Goal: Transaction & Acquisition: Purchase product/service

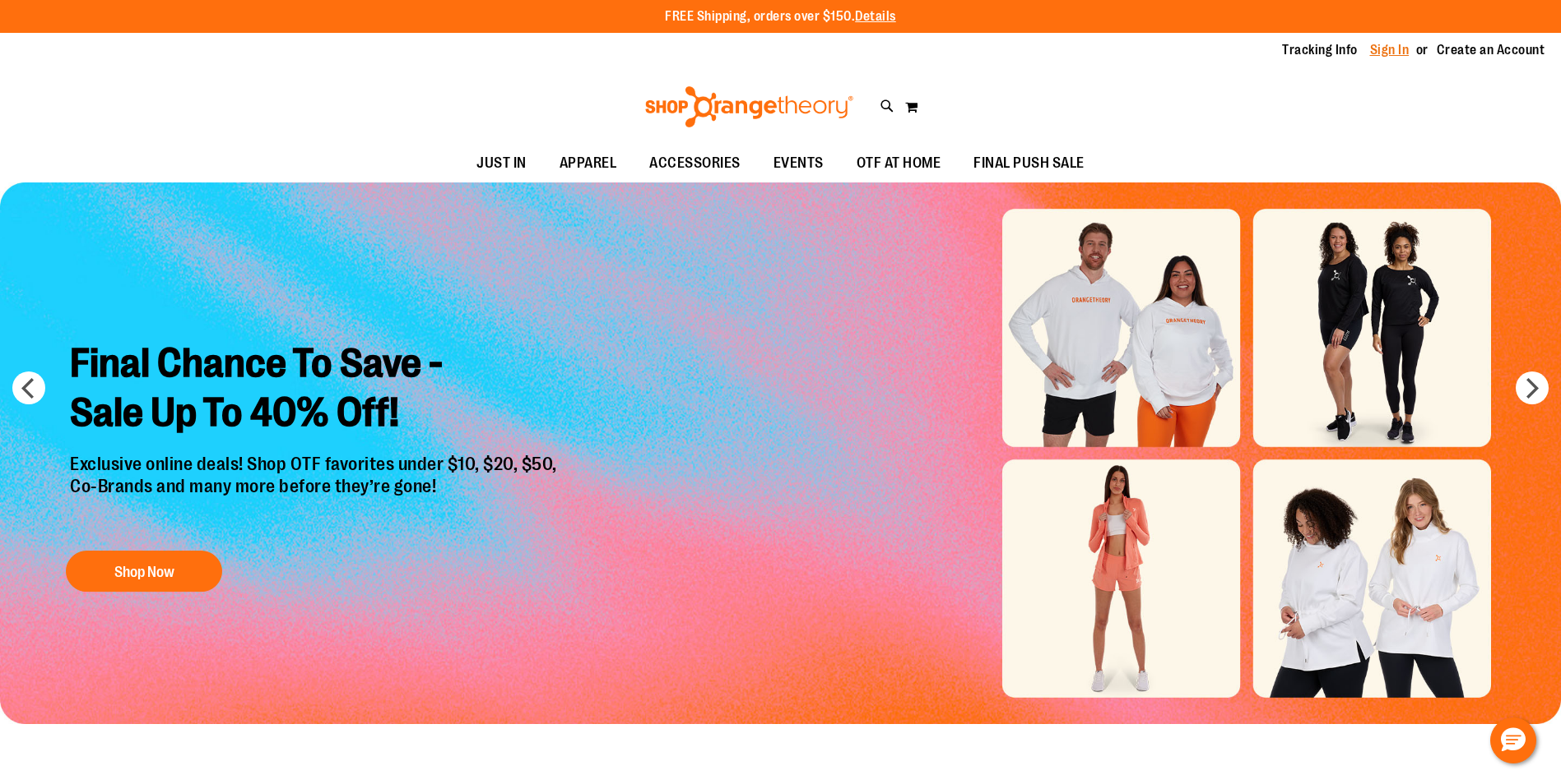
click at [1385, 47] on link "Sign In" at bounding box center [1390, 50] width 40 height 18
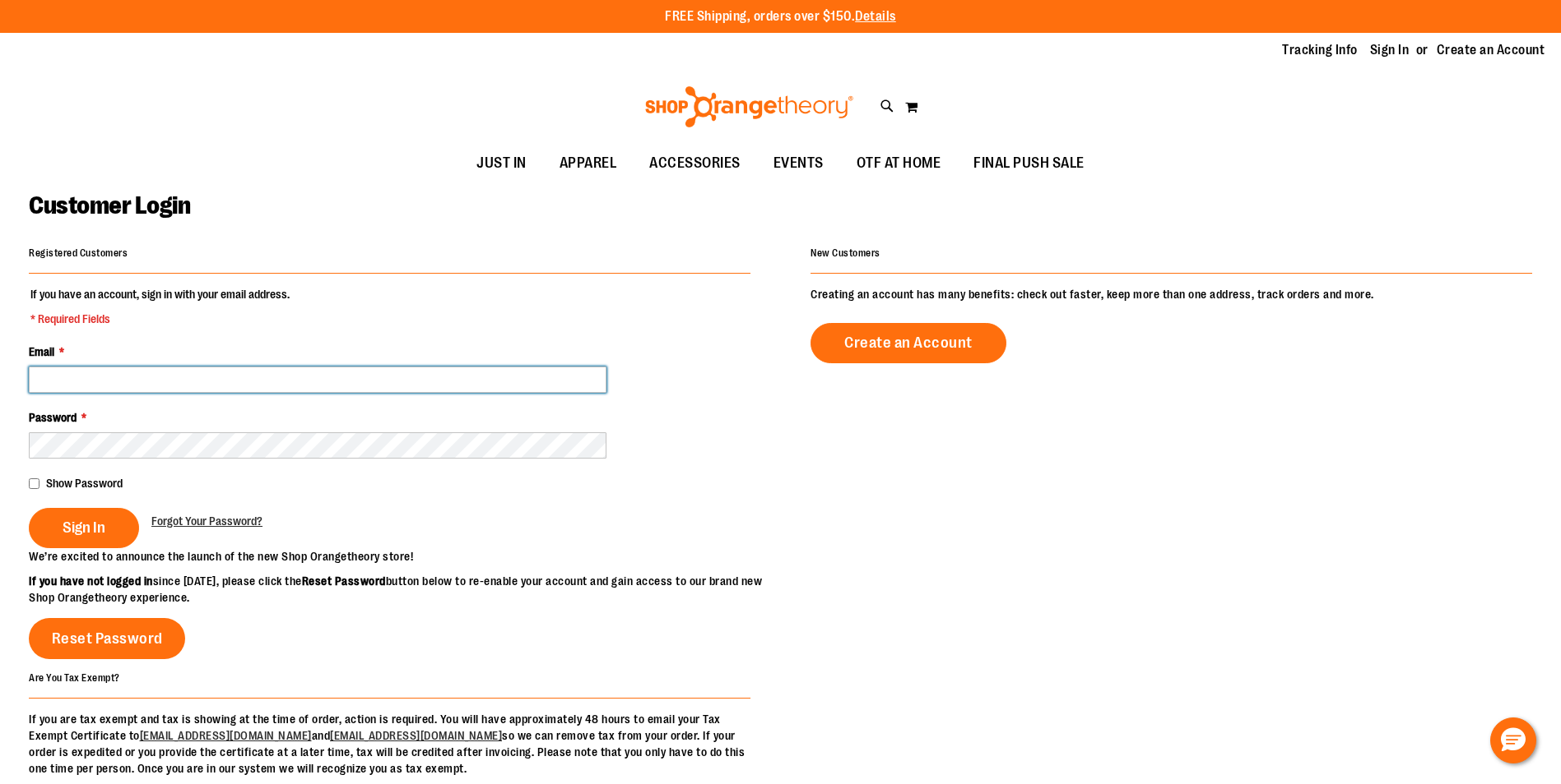
type input "**********"
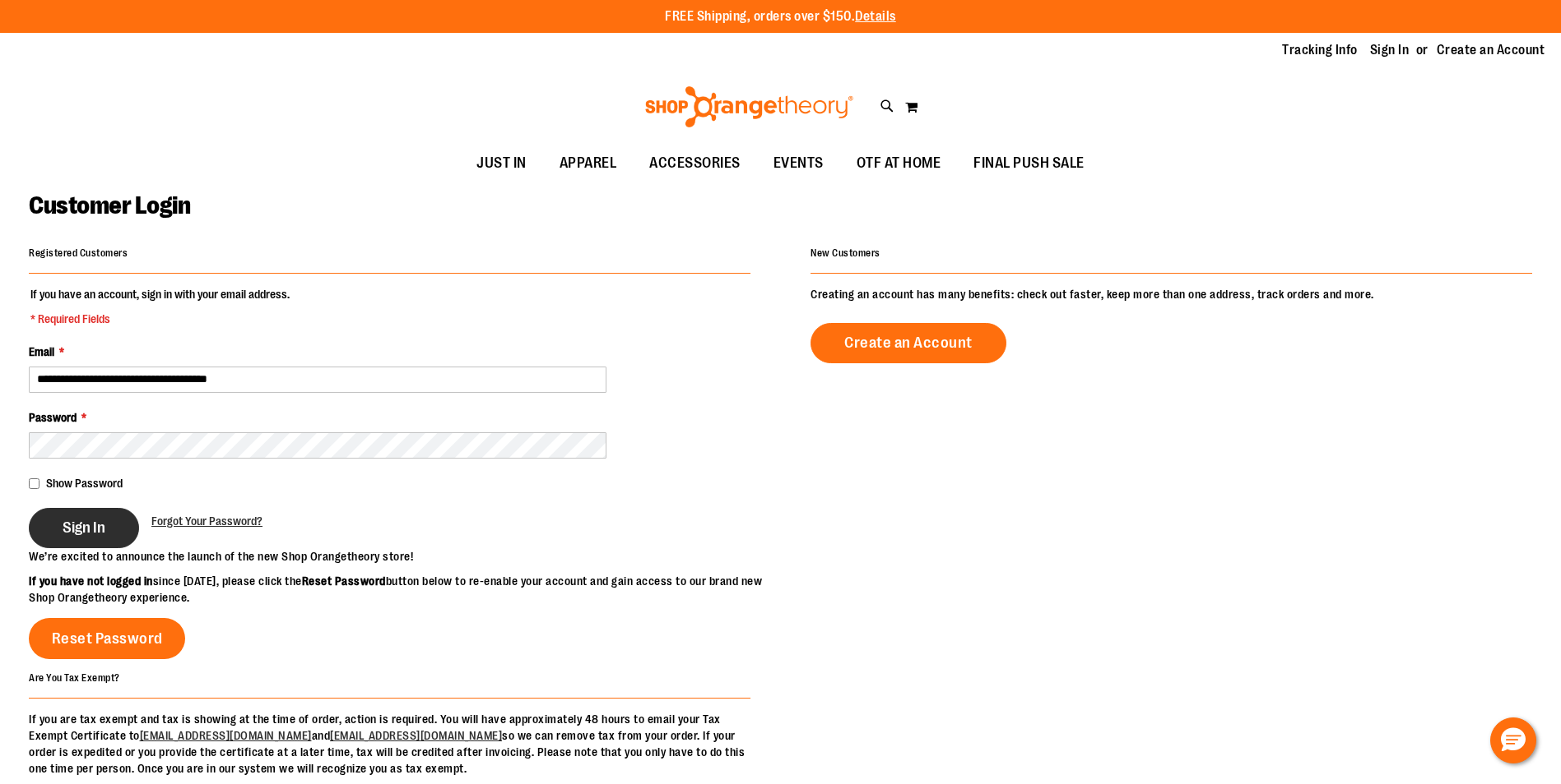
click at [82, 519] on span "Sign In" at bounding box center [83, 528] width 43 height 18
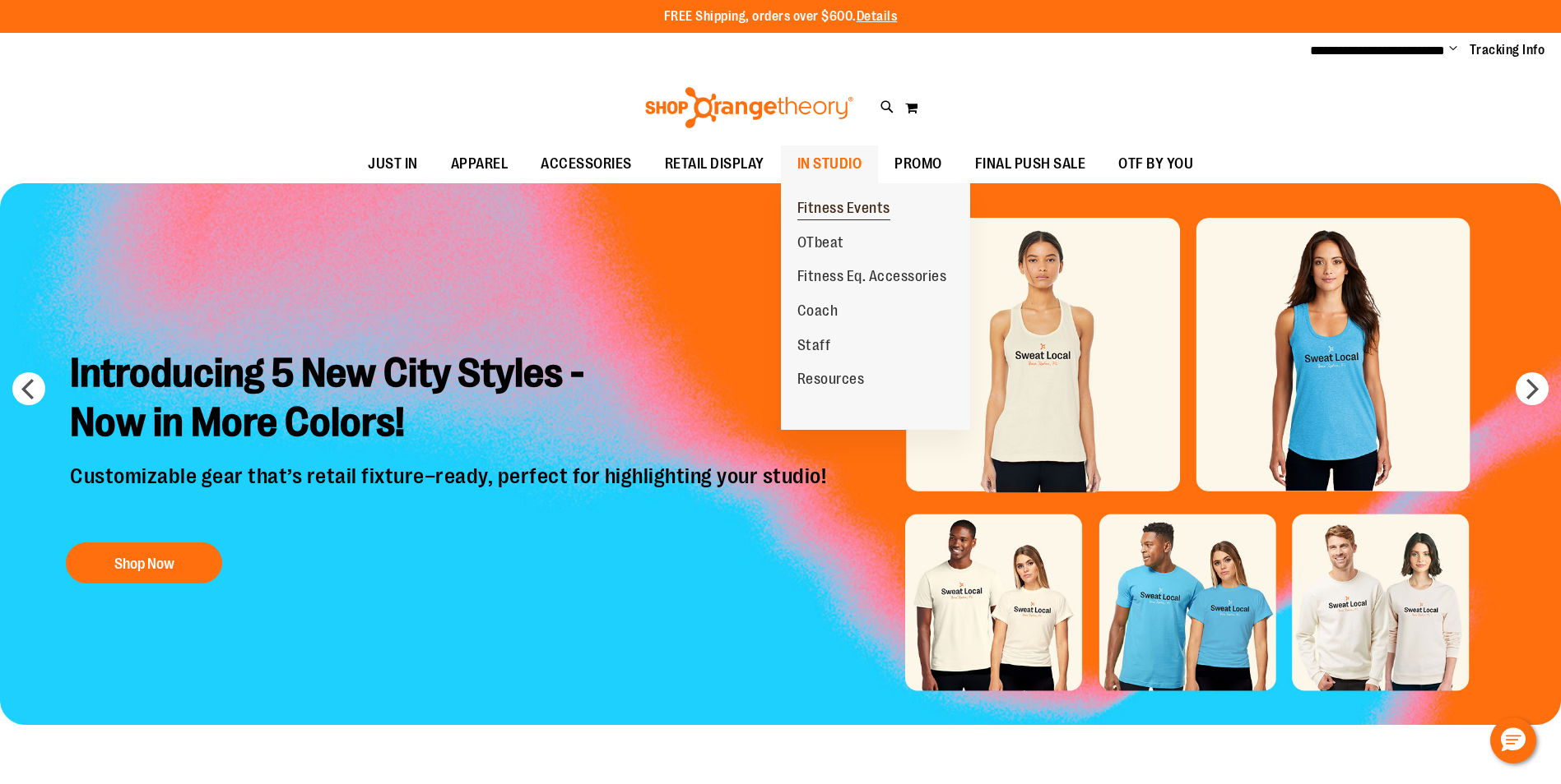
click at [844, 201] on span "Fitness Events" at bounding box center [843, 209] width 93 height 20
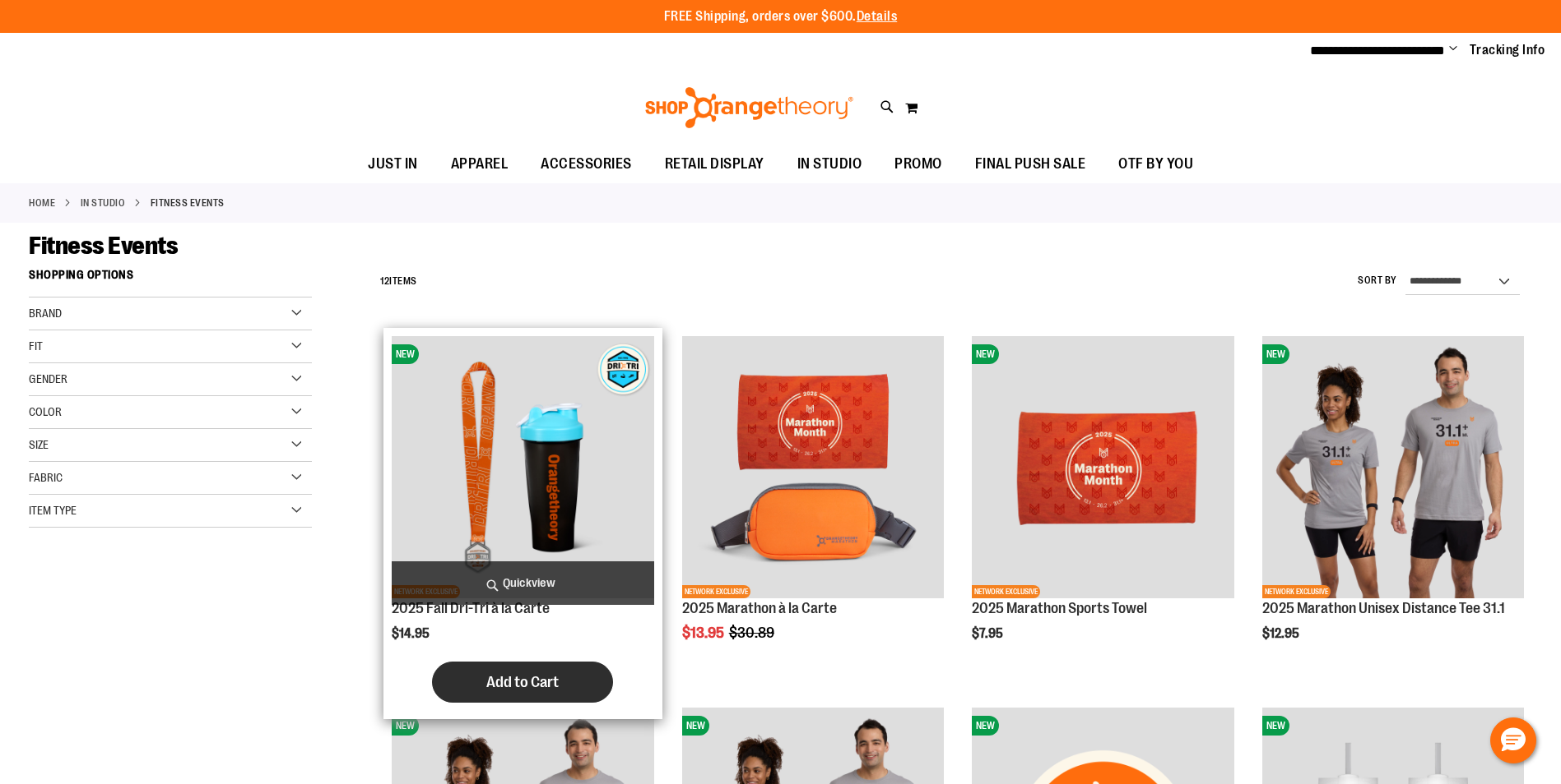
click at [531, 683] on span "Add to Cart" at bounding box center [523, 682] width 73 height 18
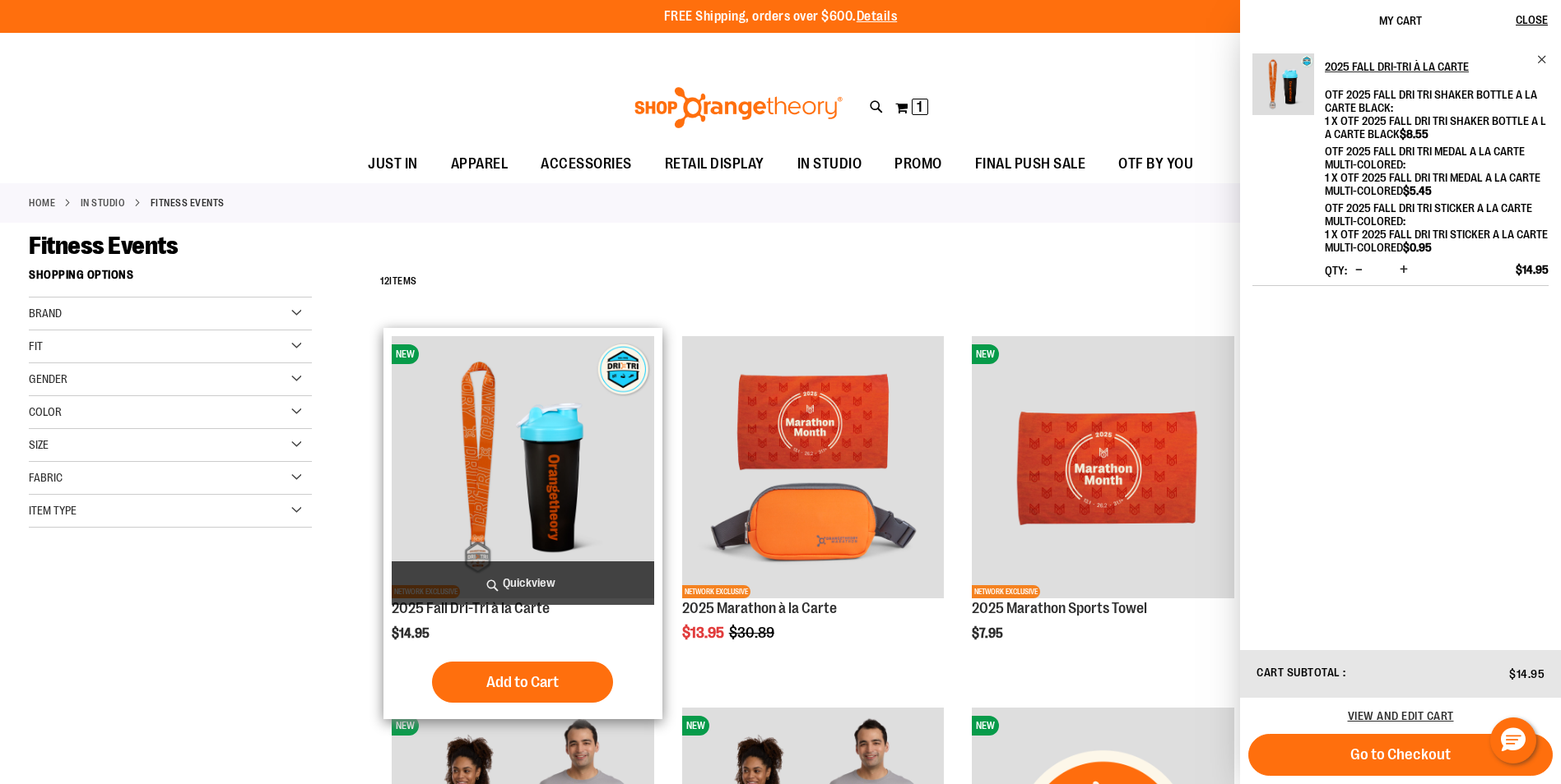
click at [599, 485] on img "product" at bounding box center [522, 466] width 262 height 262
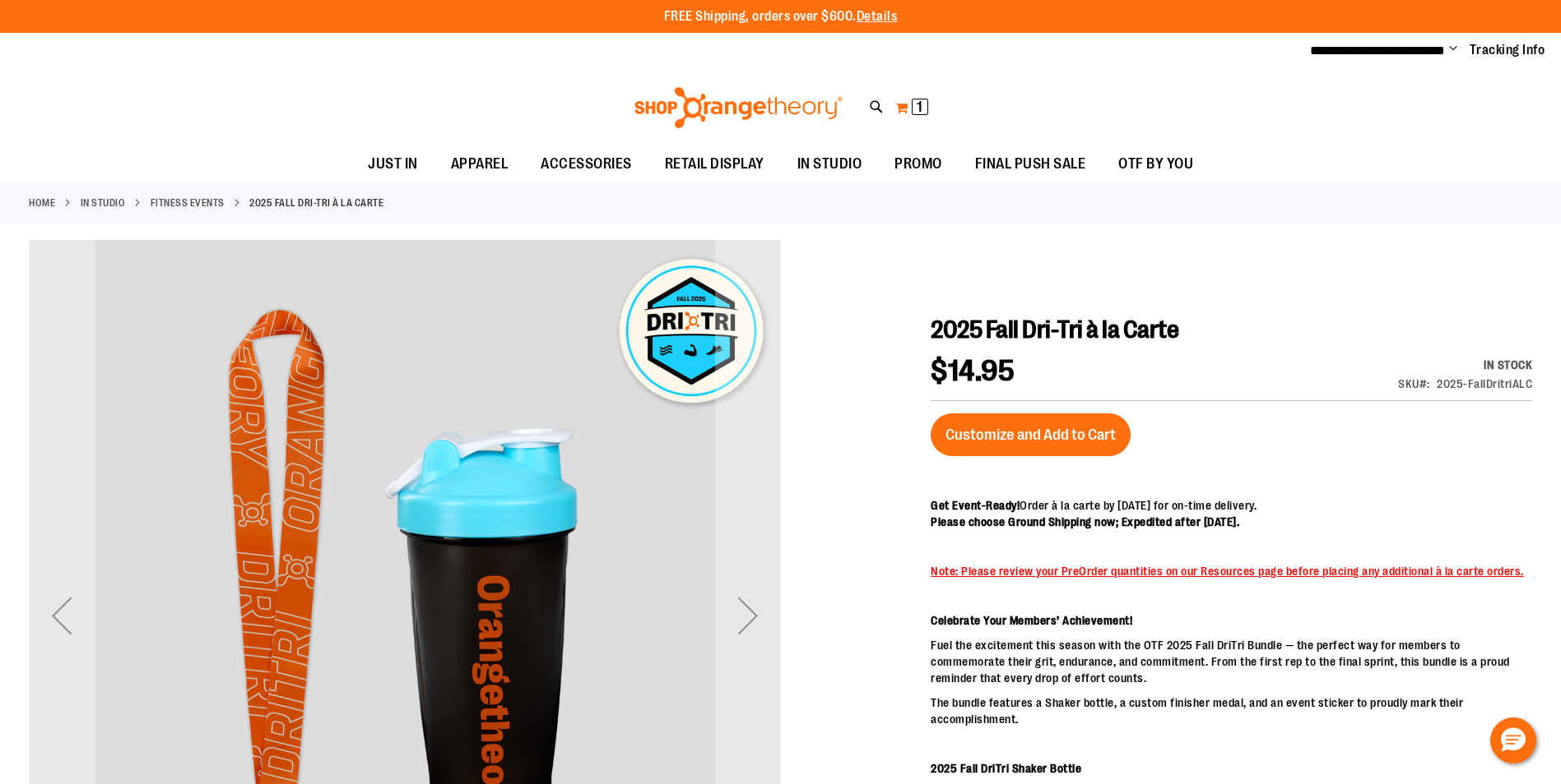
click at [912, 100] on span "1 1 items" at bounding box center [919, 106] width 17 height 17
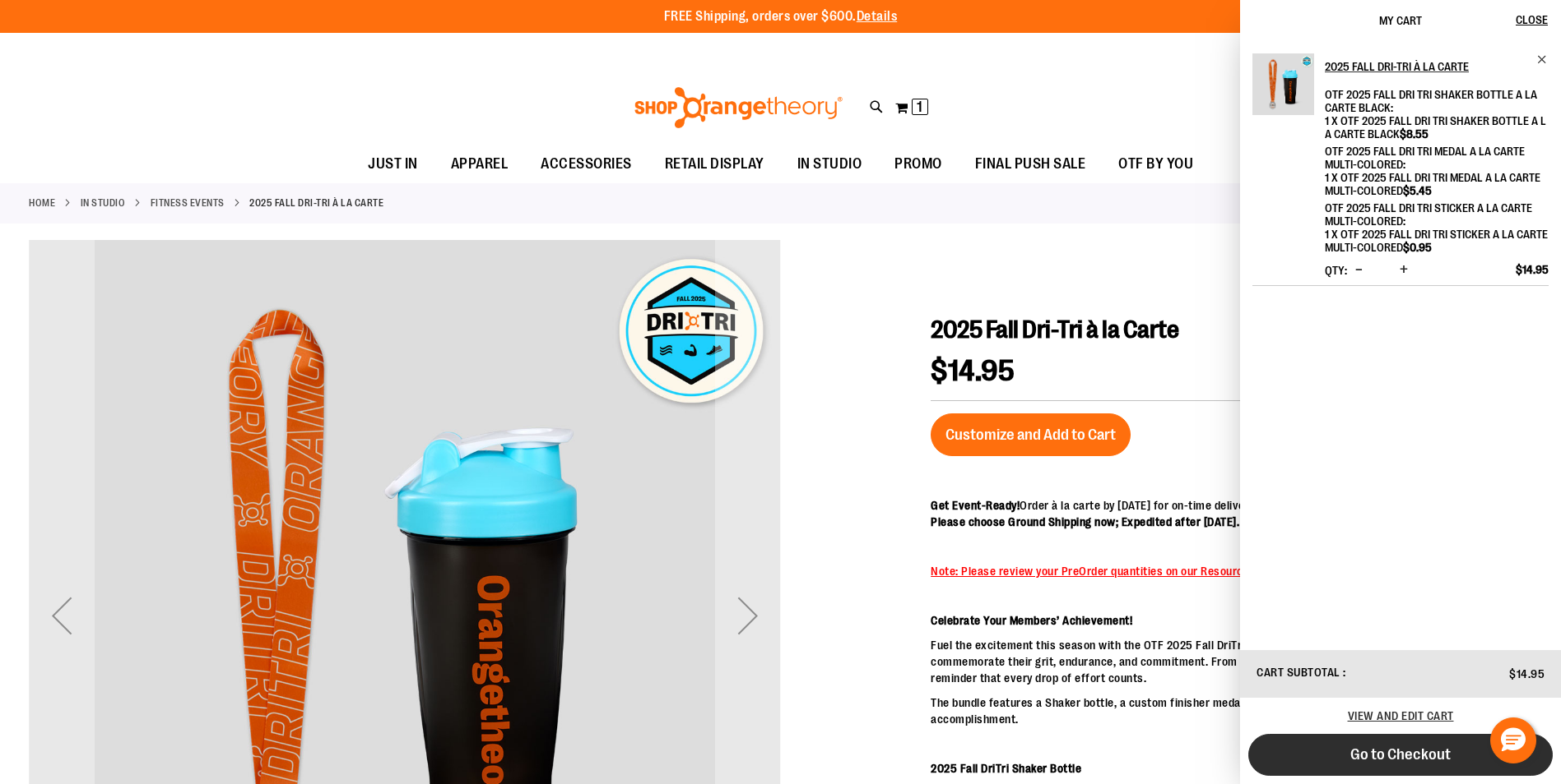
click at [1427, 743] on button "Go to Checkout" at bounding box center [1399, 755] width 304 height 42
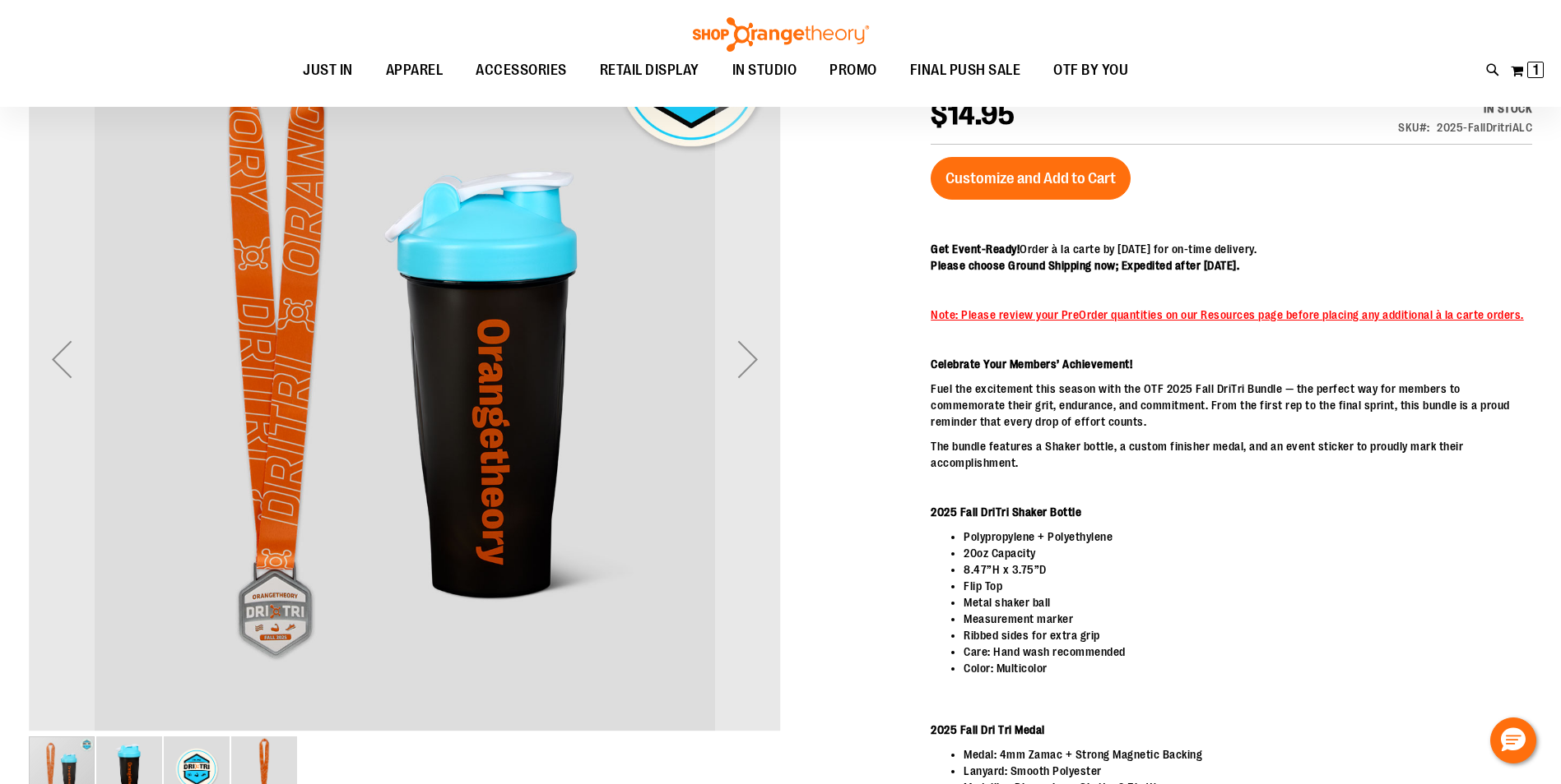
scroll to position [163, 0]
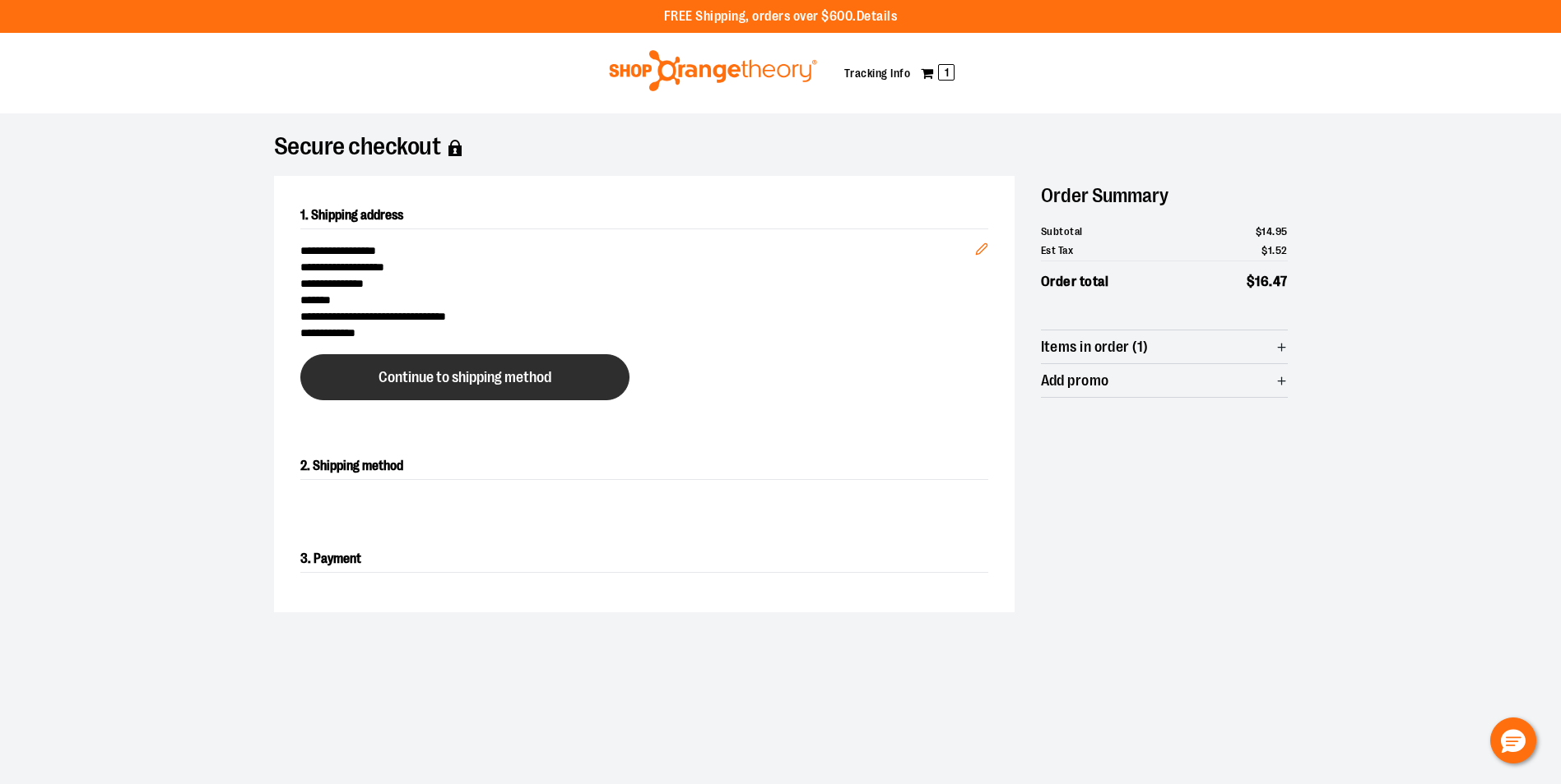
click at [486, 378] on span "Continue to shipping method" at bounding box center [464, 378] width 173 height 16
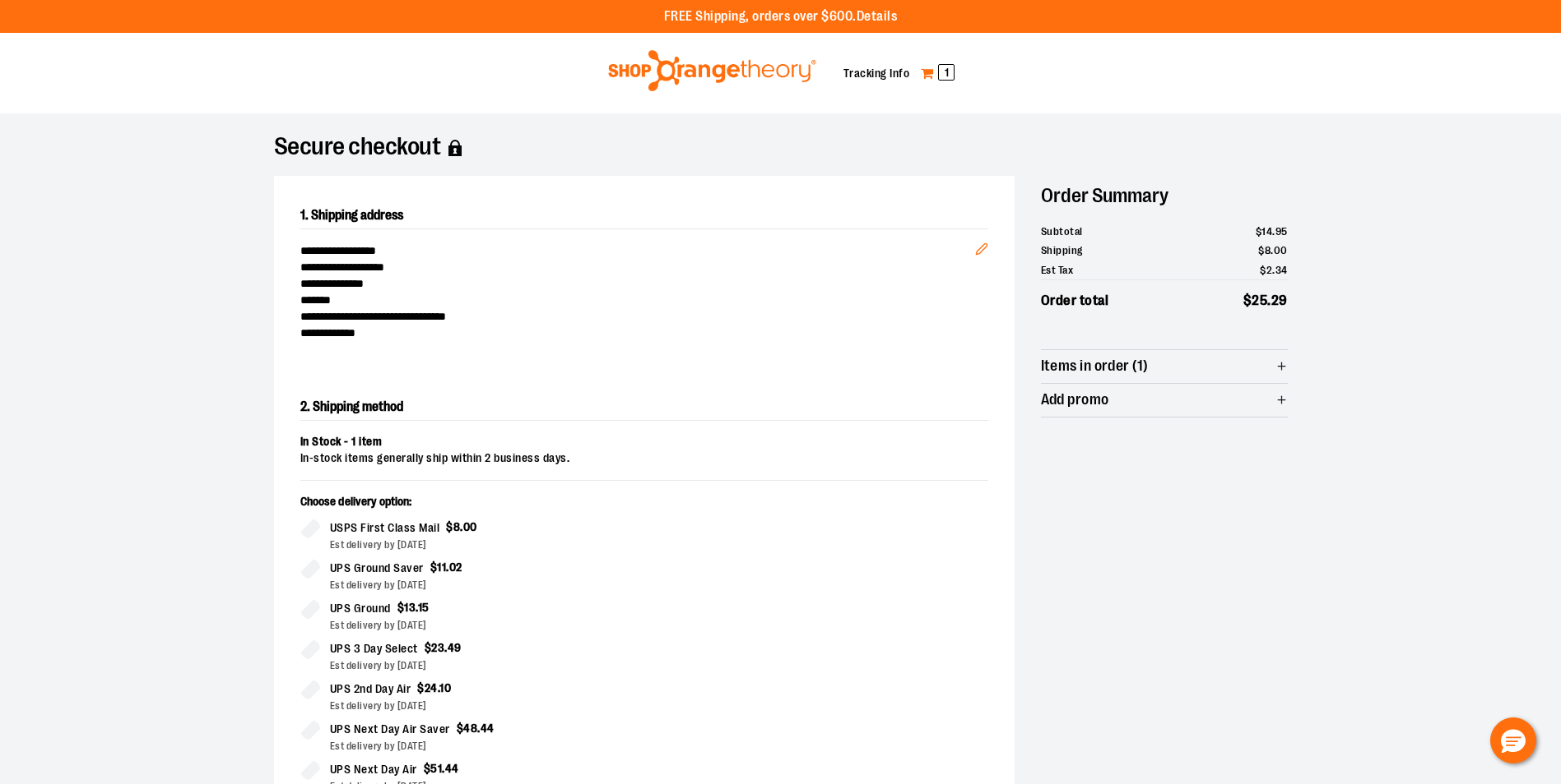
click at [942, 69] on span "1" at bounding box center [946, 72] width 17 height 17
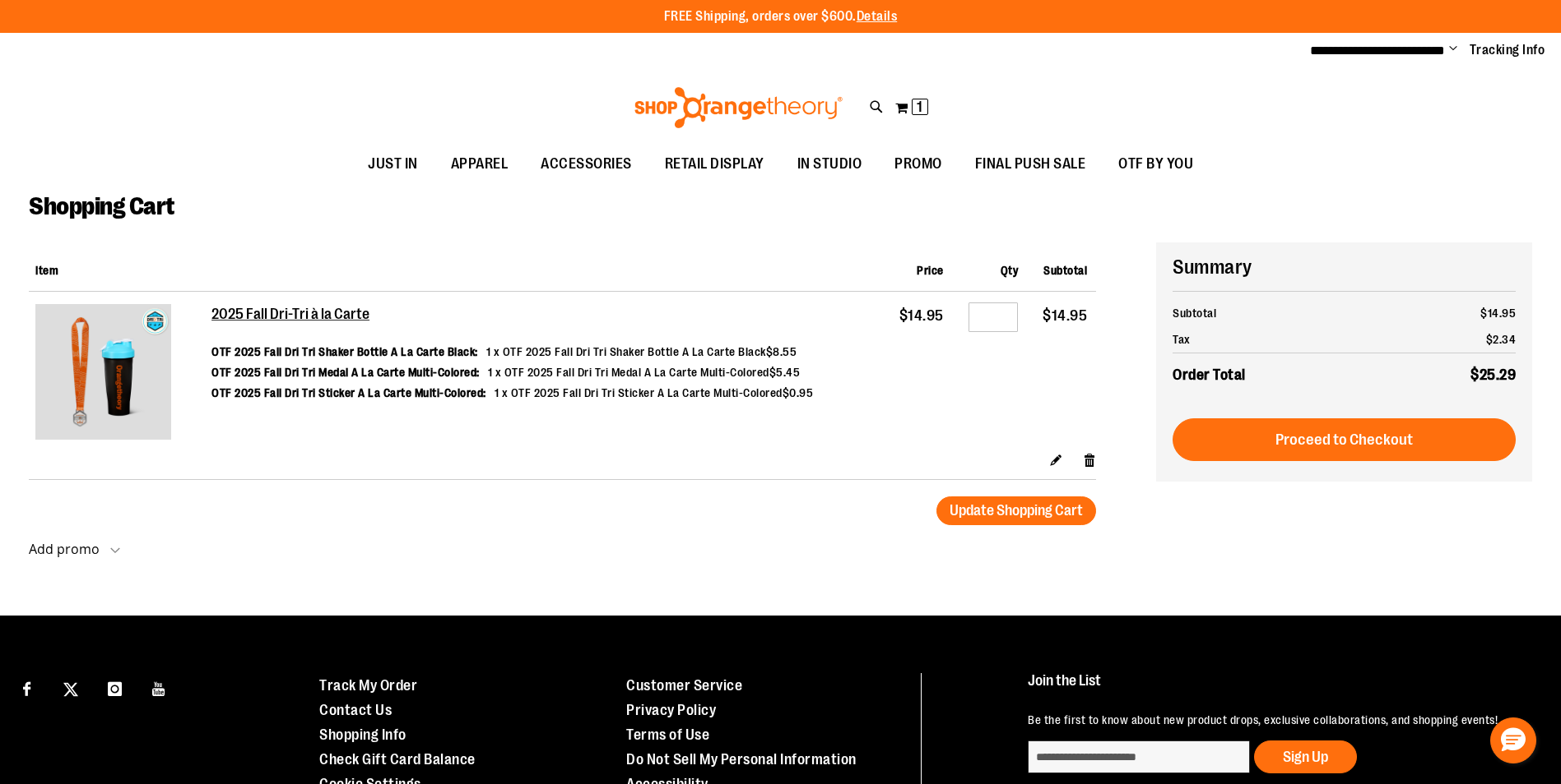
click at [1080, 458] on div "Edit Remove item" at bounding box center [653, 465] width 885 height 28
click at [1084, 460] on link "Remove item" at bounding box center [1090, 459] width 14 height 17
